Goal: Navigation & Orientation: Find specific page/section

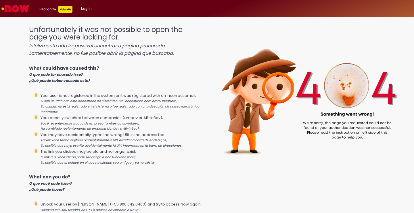
click at [19, 6] on img "Go to homepage" at bounding box center [16, 9] width 30 height 12
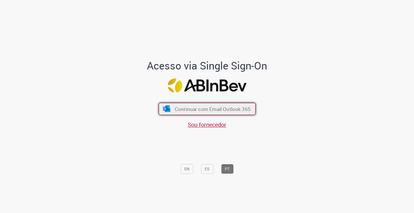
click at [183, 110] on span "Continuar com Email Outlook 365" at bounding box center [213, 108] width 76 height 7
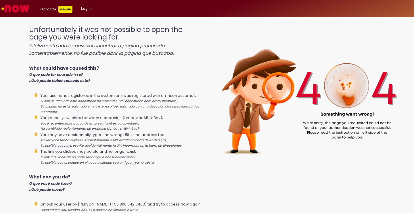
scroll to position [82, 0]
